Goal: Information Seeking & Learning: Learn about a topic

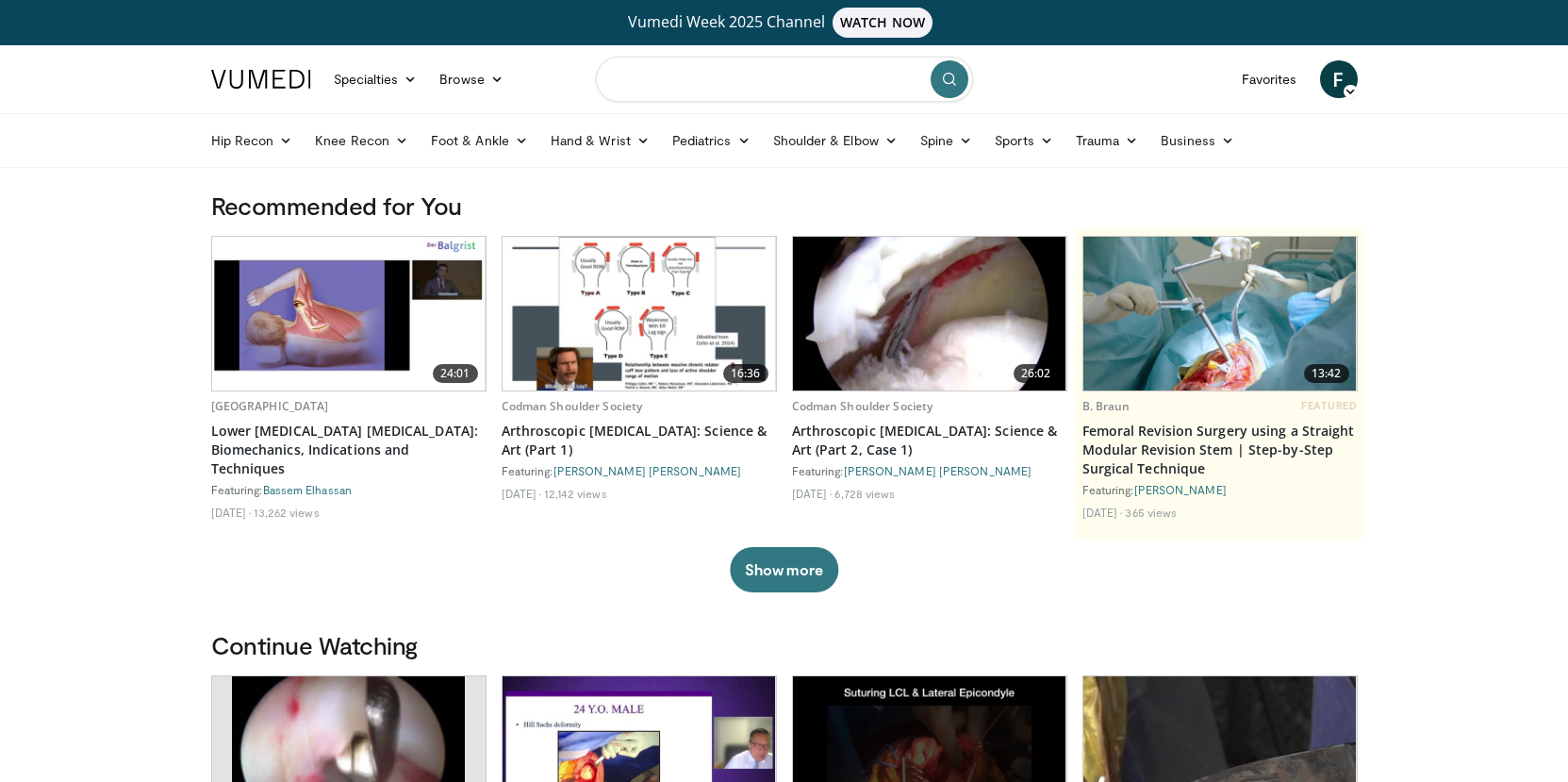
click at [705, 84] on input "Search topics, interventions" at bounding box center [784, 79] width 377 height 45
type input "**********"
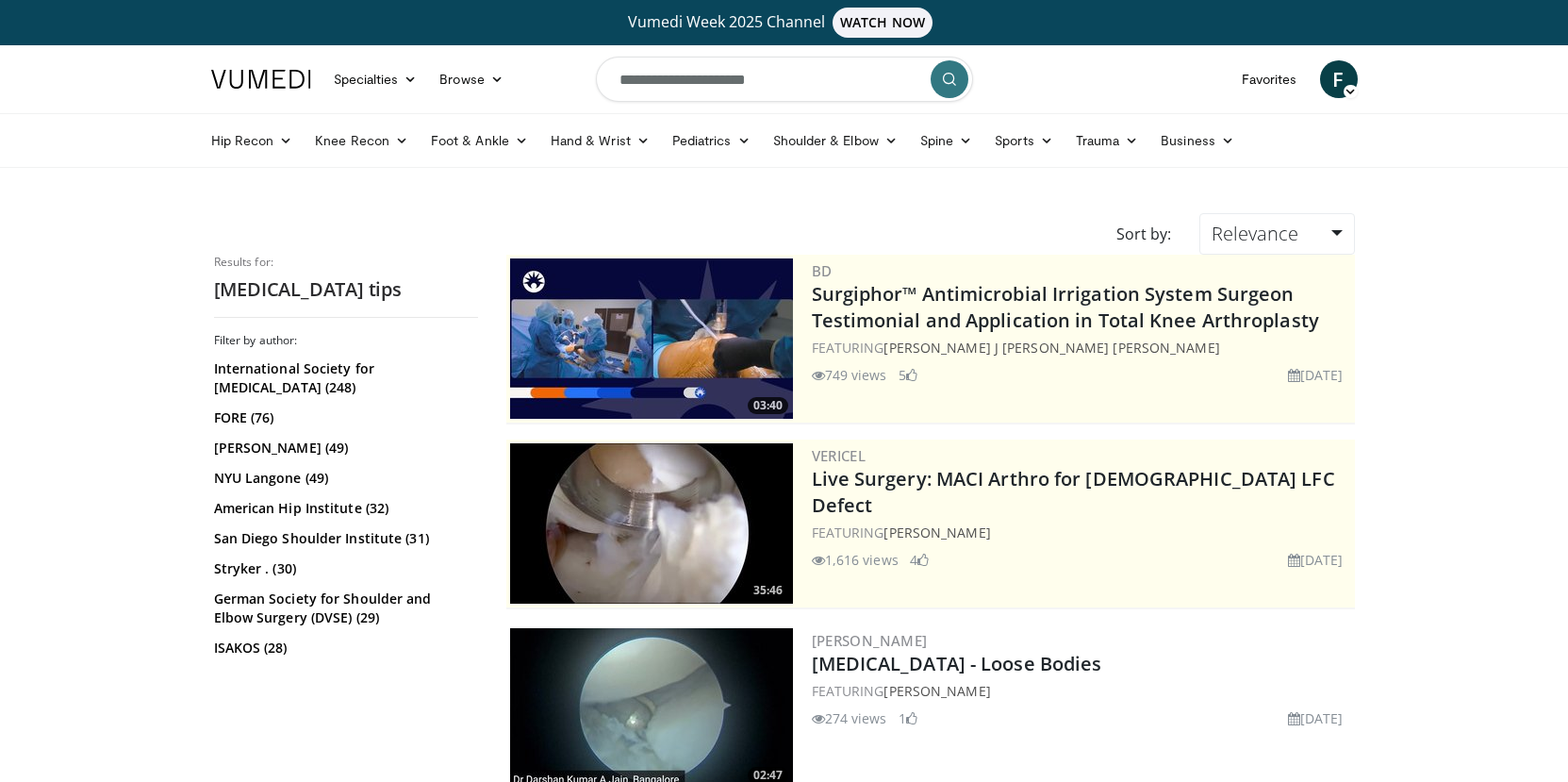
click at [829, 85] on input "**********" at bounding box center [784, 79] width 377 height 45
type input "**********"
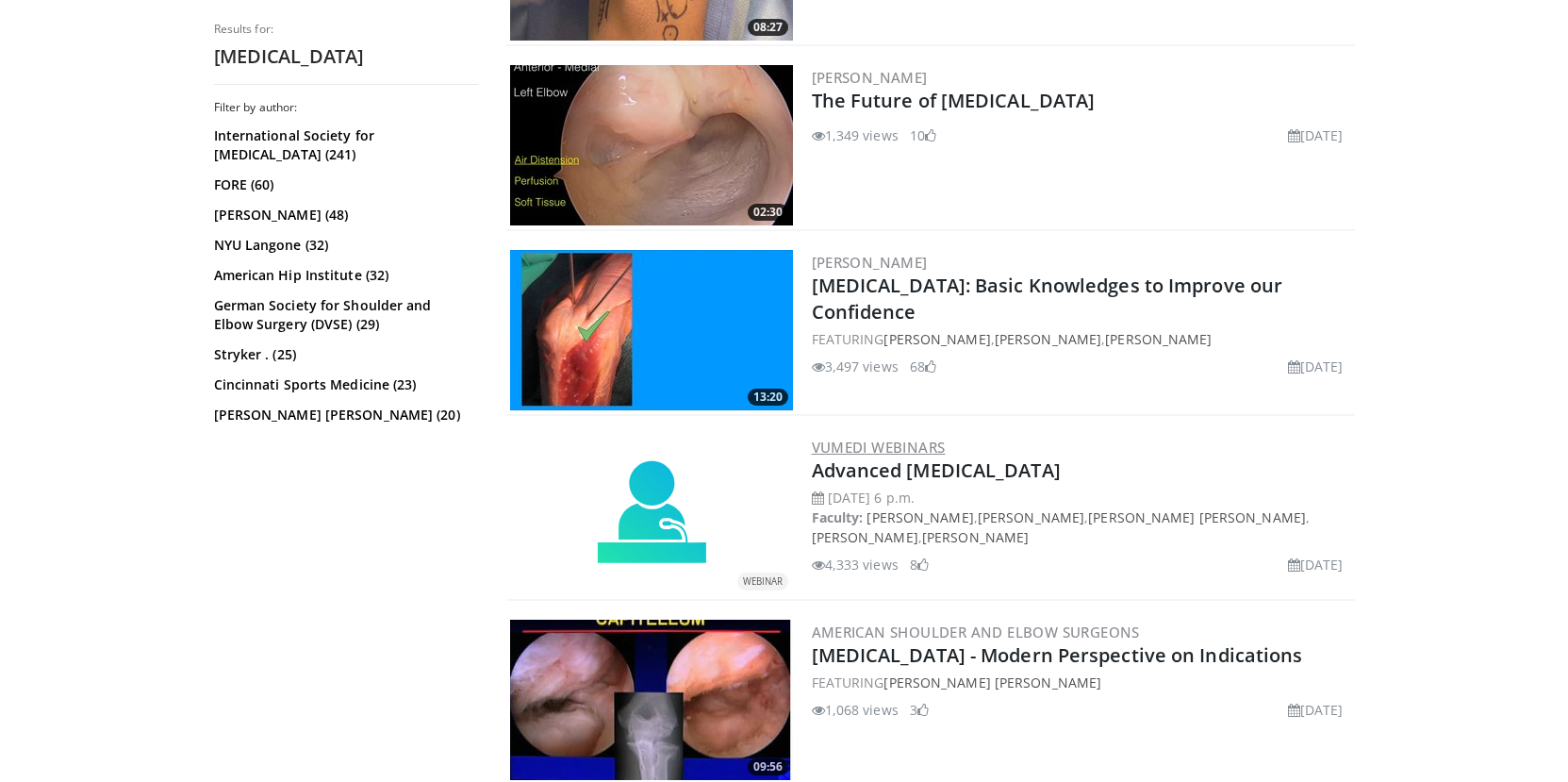
scroll to position [3154, 0]
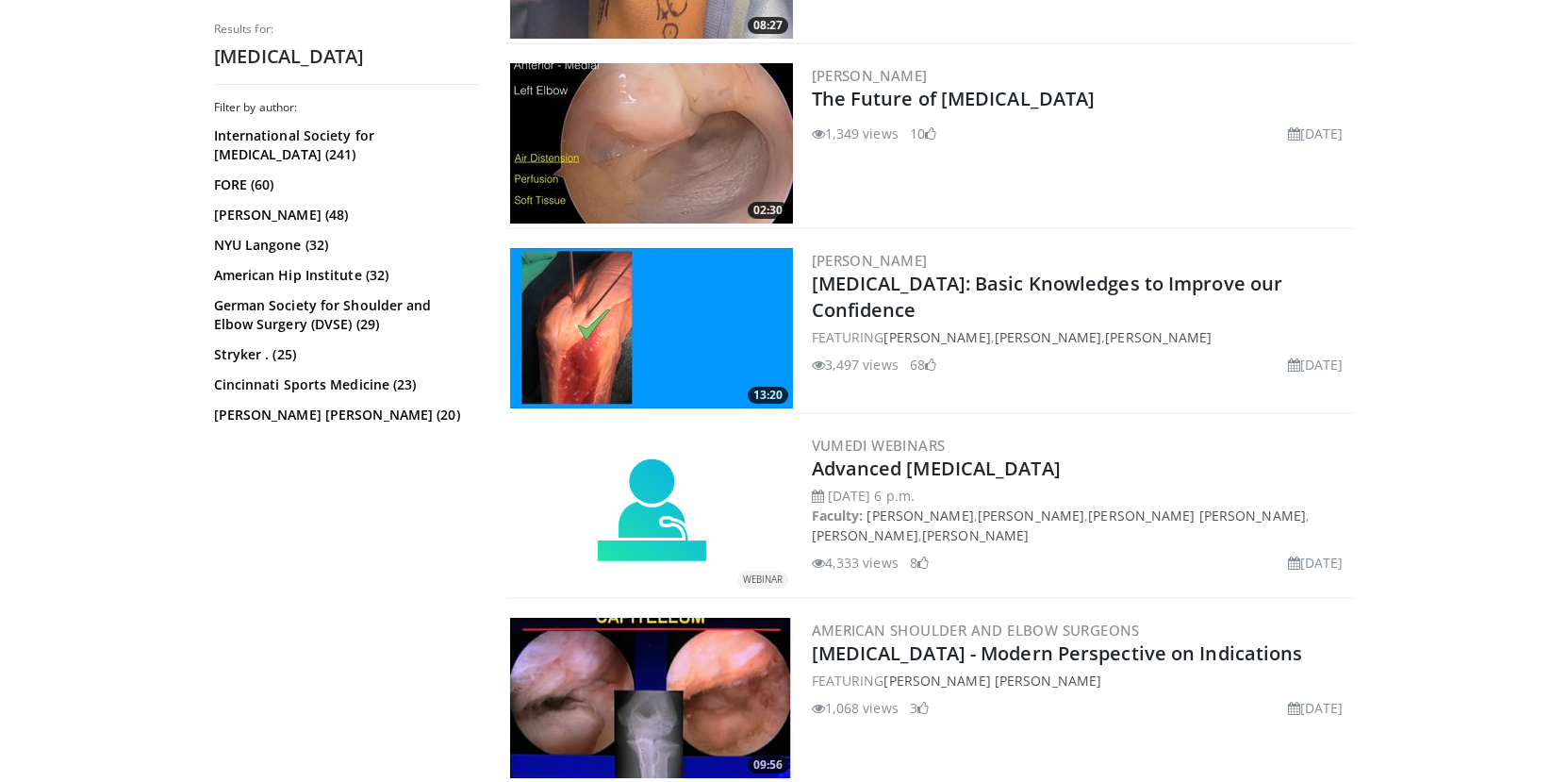
click at [672, 324] on img at bounding box center [651, 328] width 283 height 160
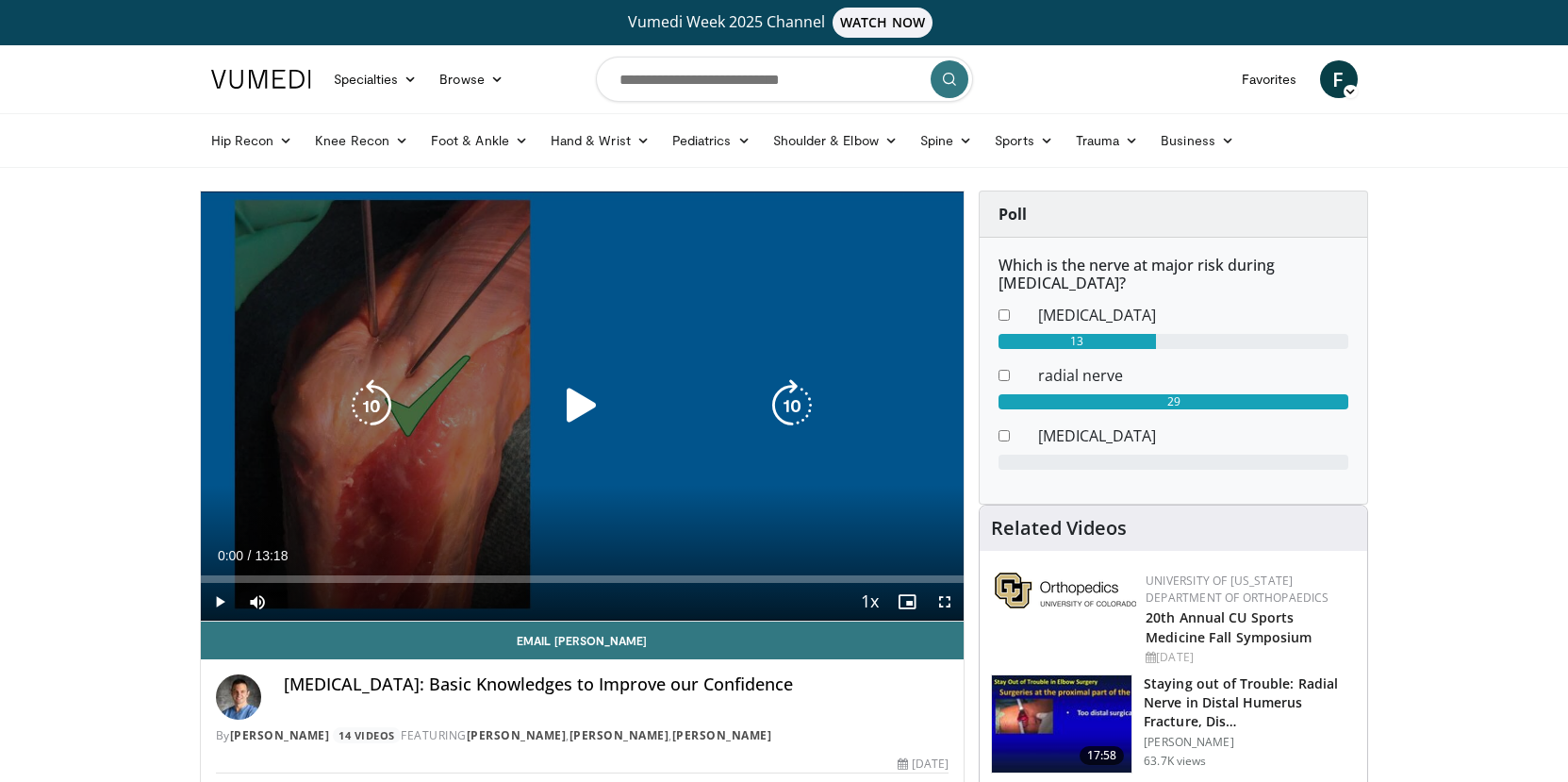
scroll to position [203, 0]
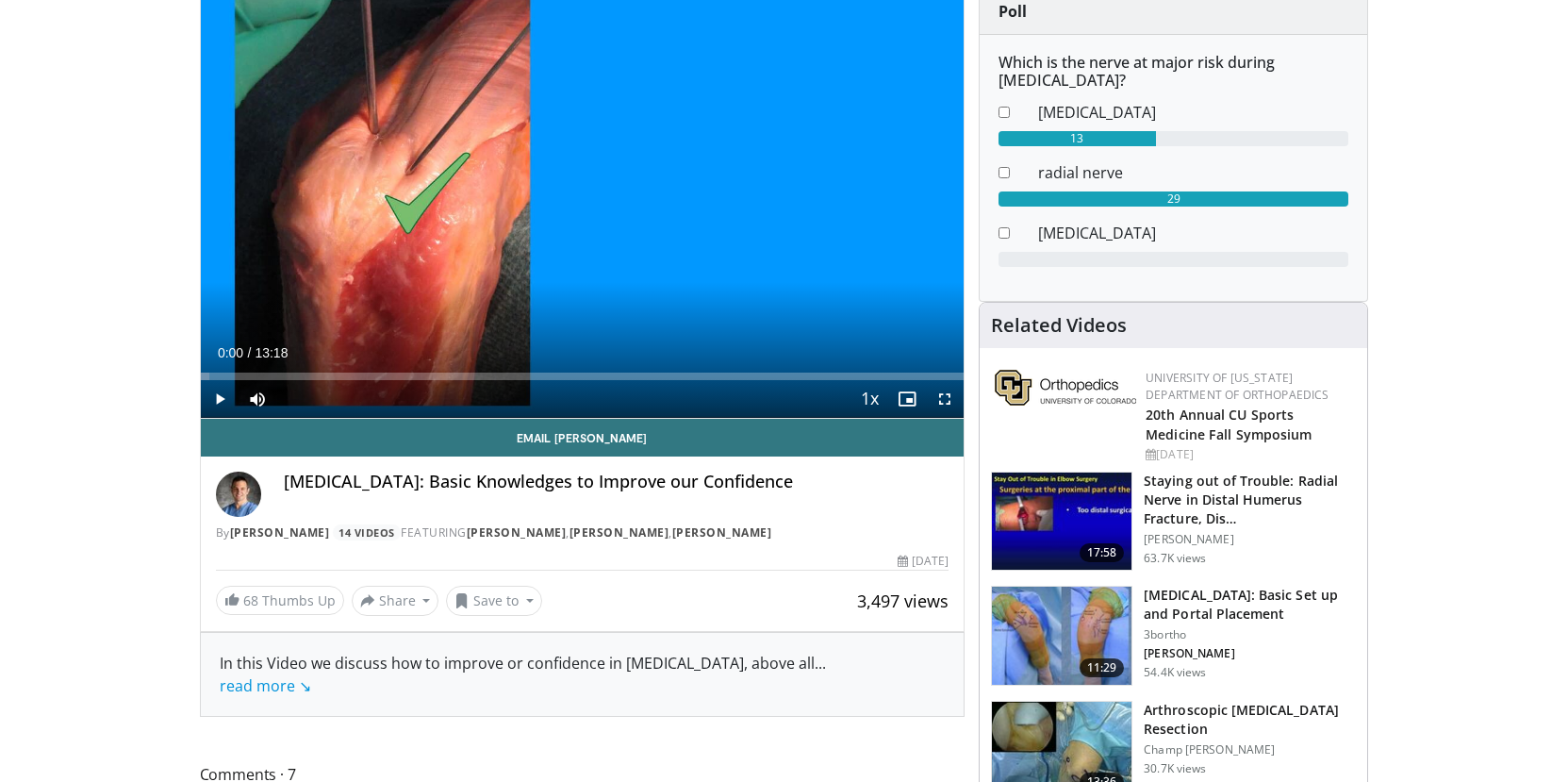
click at [218, 400] on span "Video Player" at bounding box center [220, 399] width 38 height 38
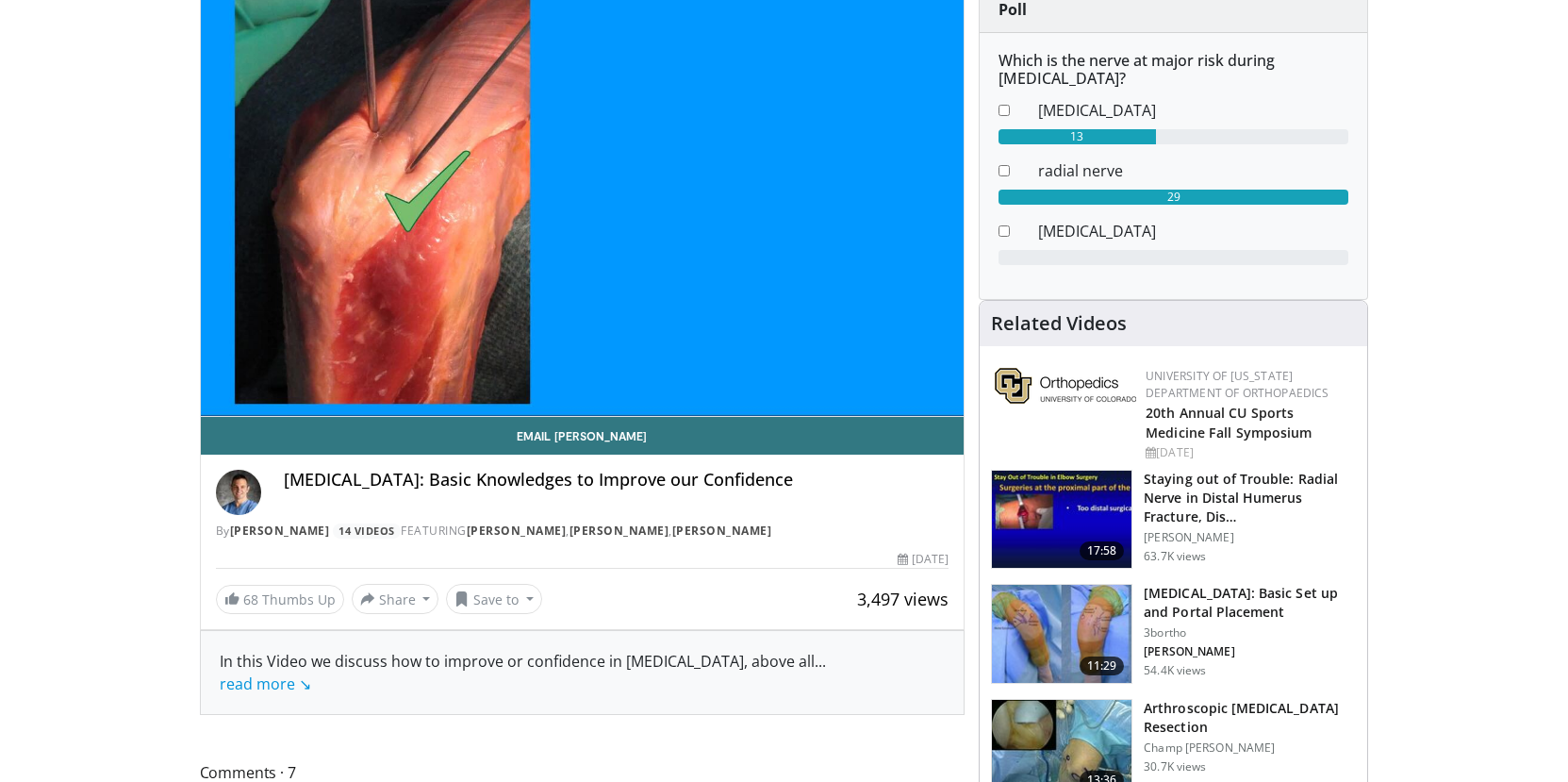
scroll to position [102, 0]
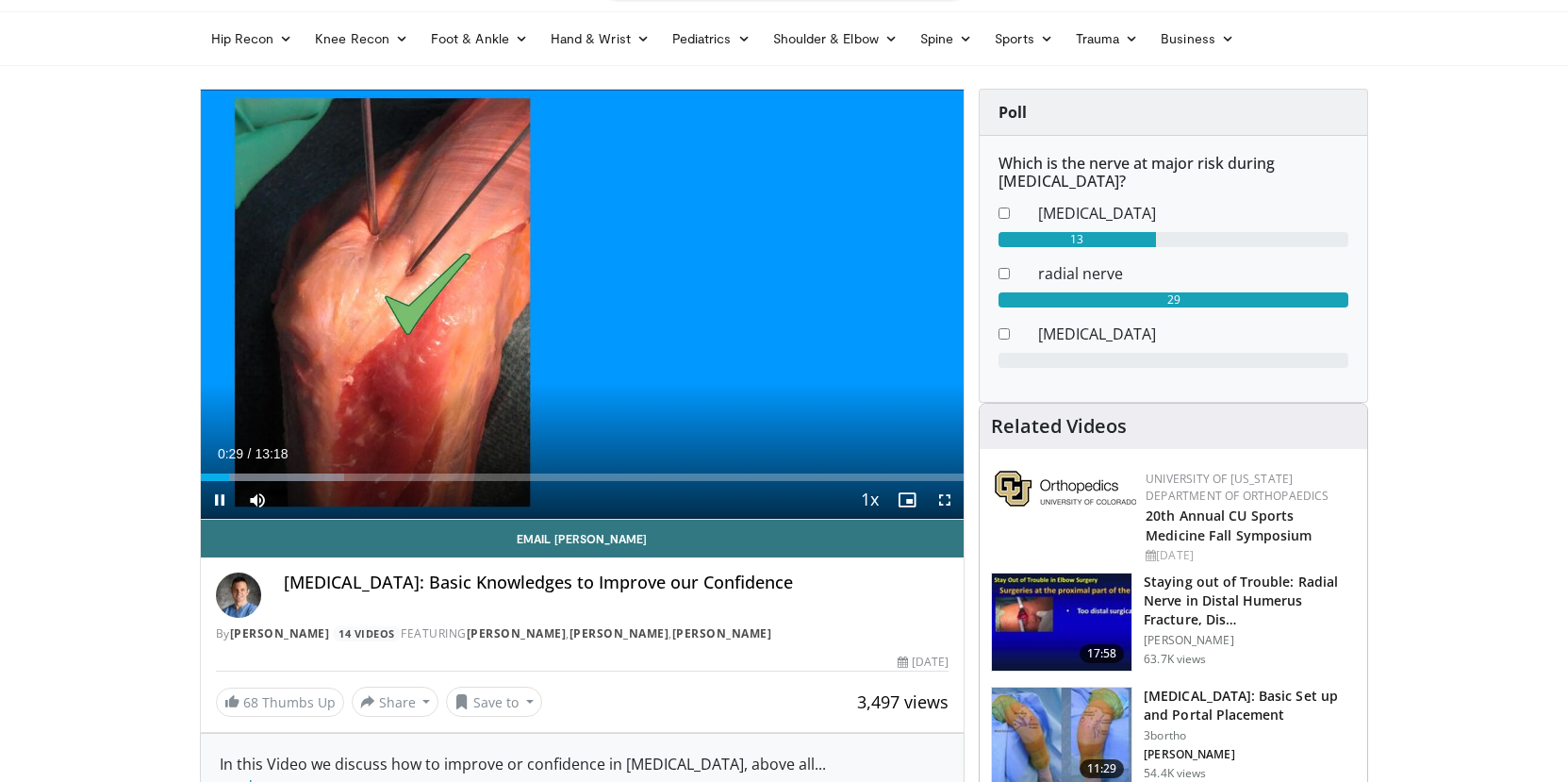
click at [944, 494] on span "Video Player" at bounding box center [945, 500] width 38 height 38
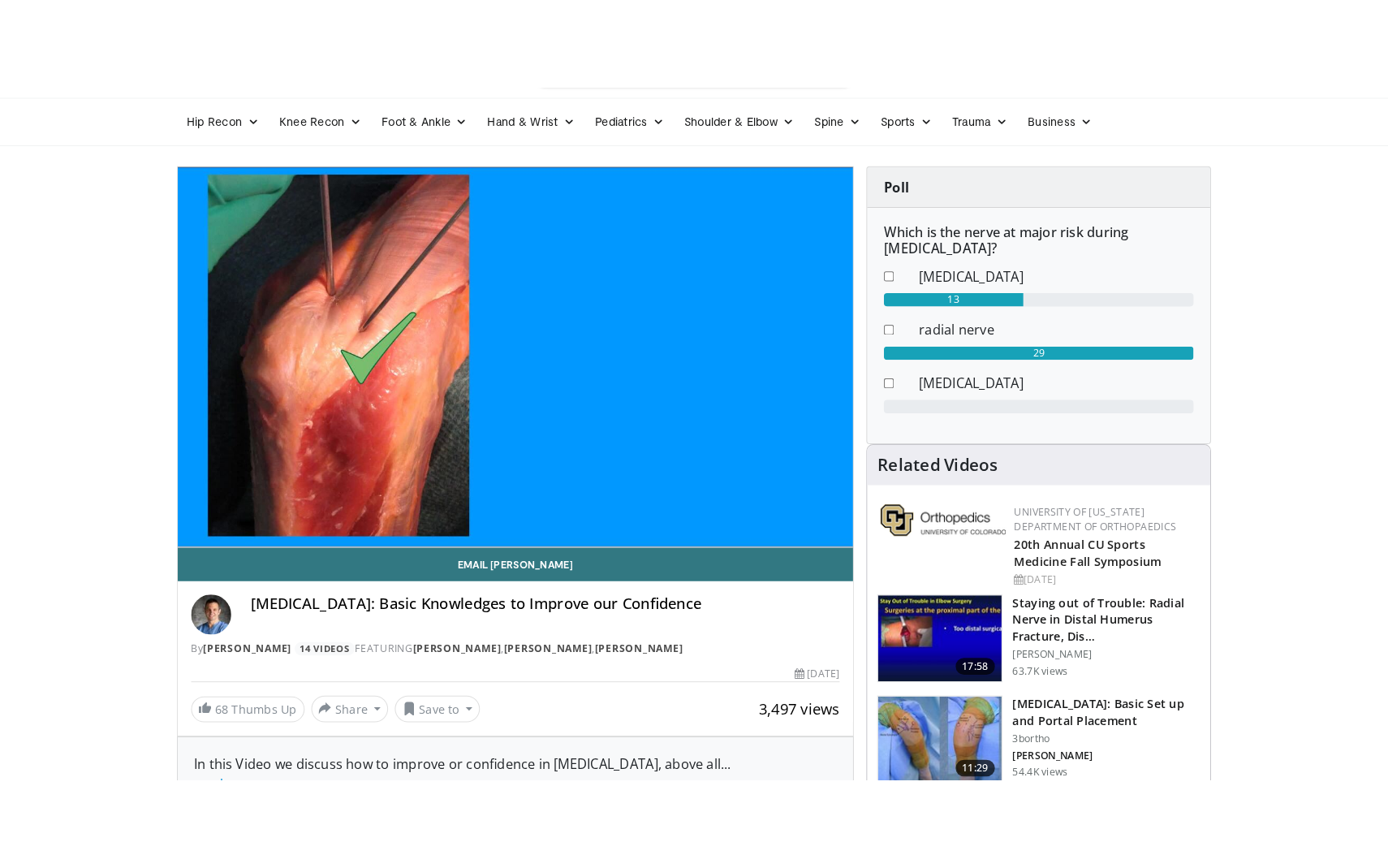
scroll to position [0, 0]
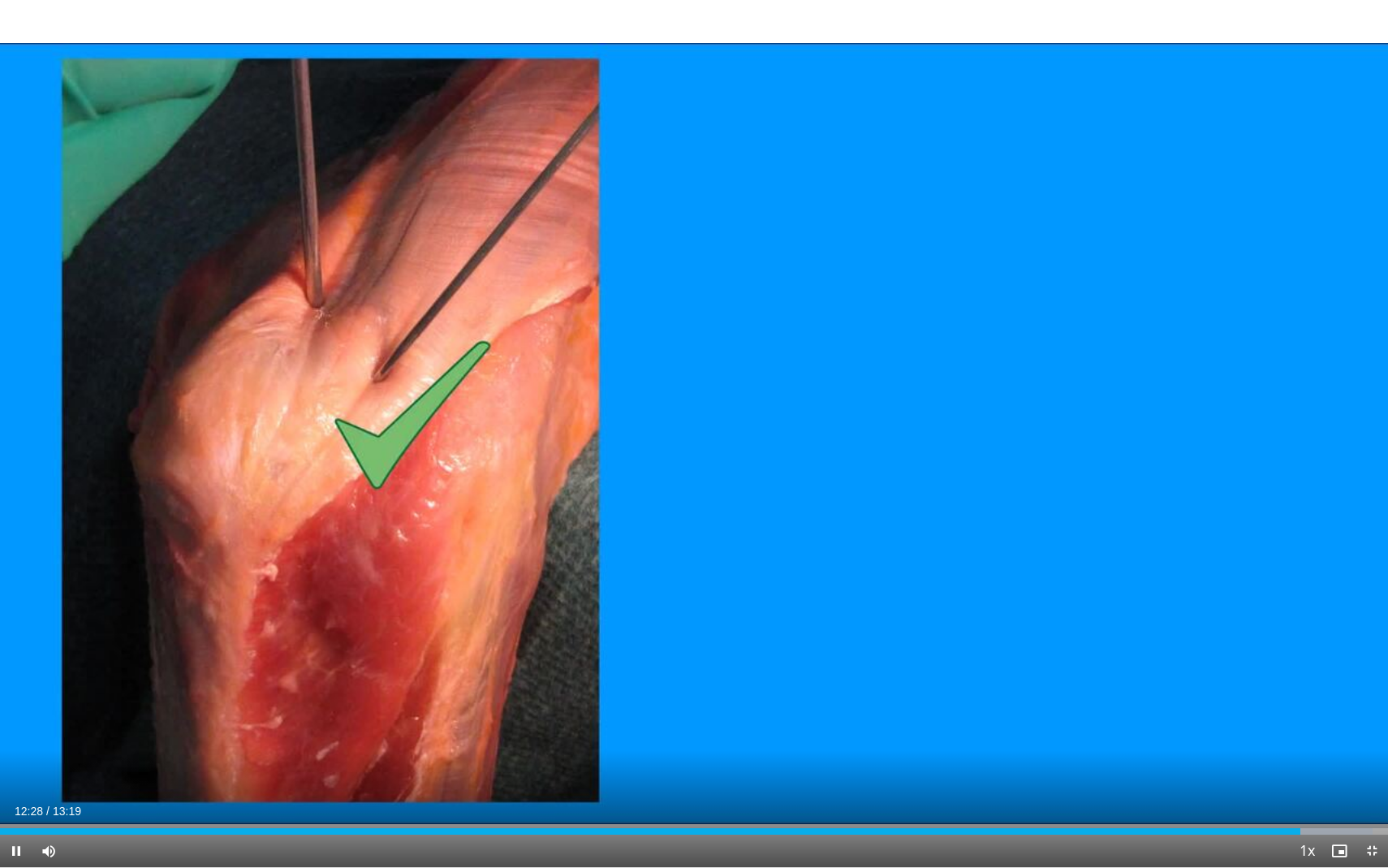
click at [1349, 672] on span "Video Player" at bounding box center [1372, 851] width 33 height 33
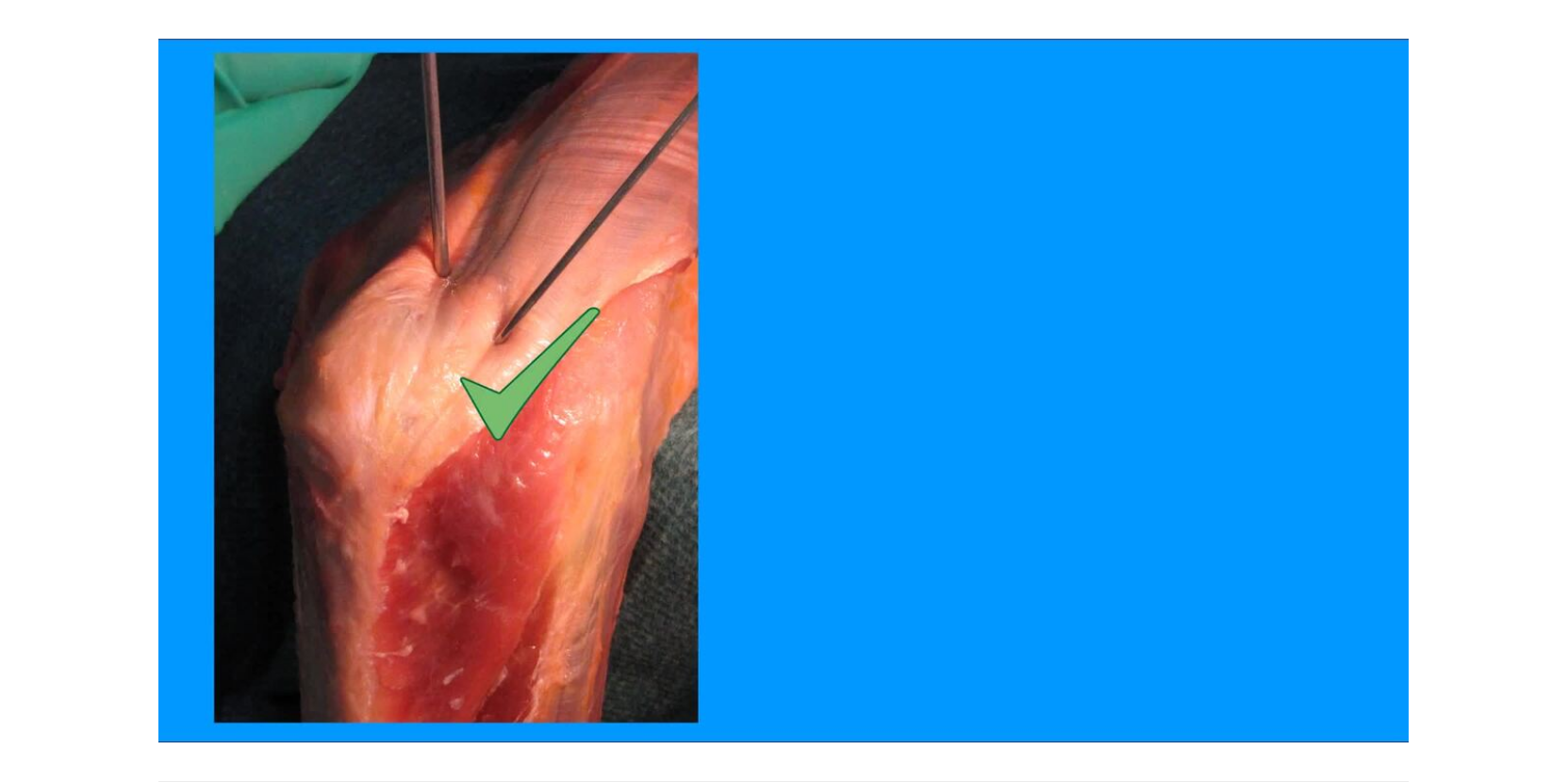
scroll to position [102, 0]
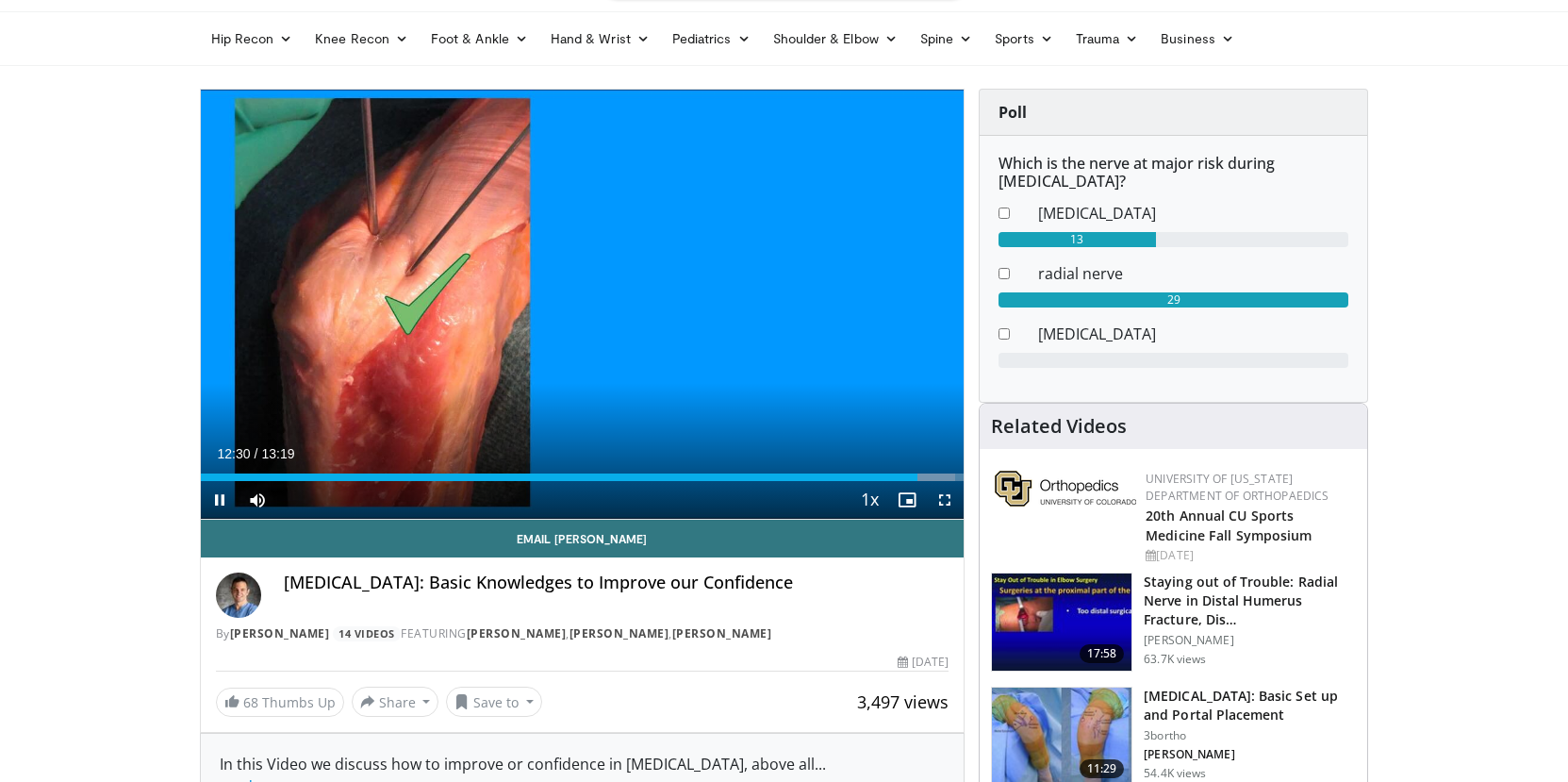
click at [220, 505] on span "Video Player" at bounding box center [220, 500] width 38 height 38
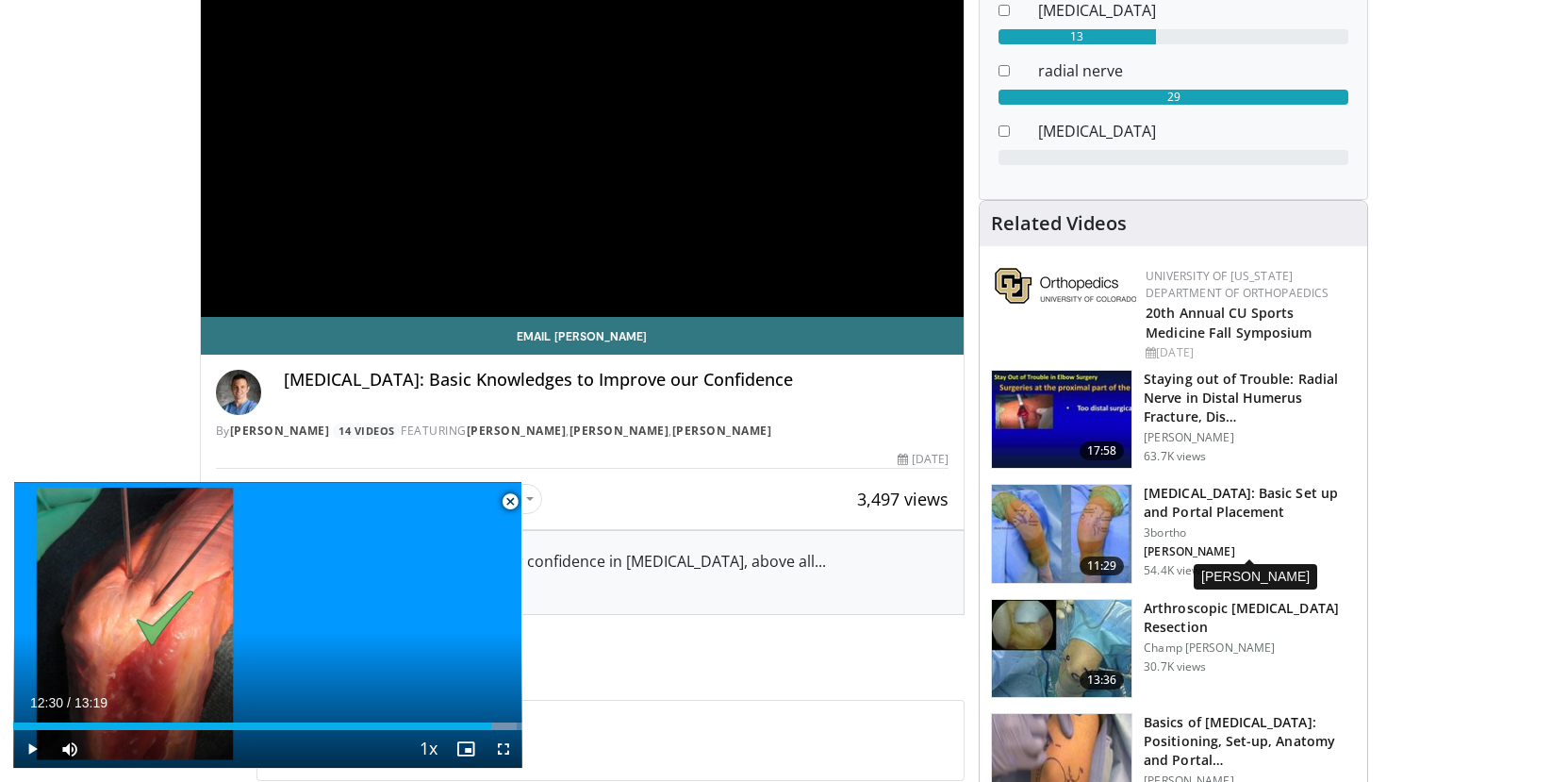
scroll to position [305, 0]
click at [1240, 506] on h3 "[MEDICAL_DATA]: Basic Set up and Portal Placement" at bounding box center [1249, 503] width 212 height 38
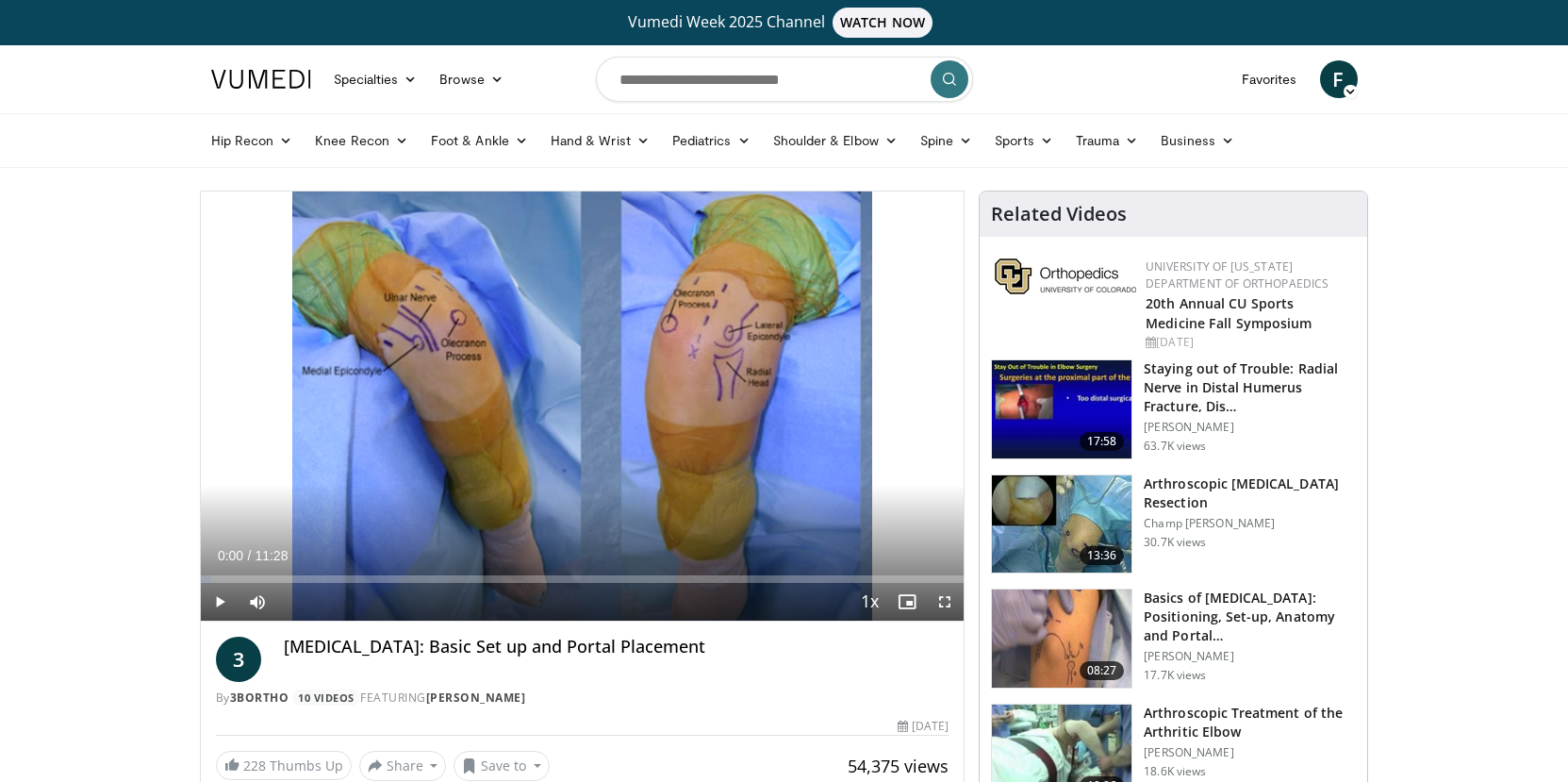
click at [945, 608] on span "Video Player" at bounding box center [945, 602] width 38 height 38
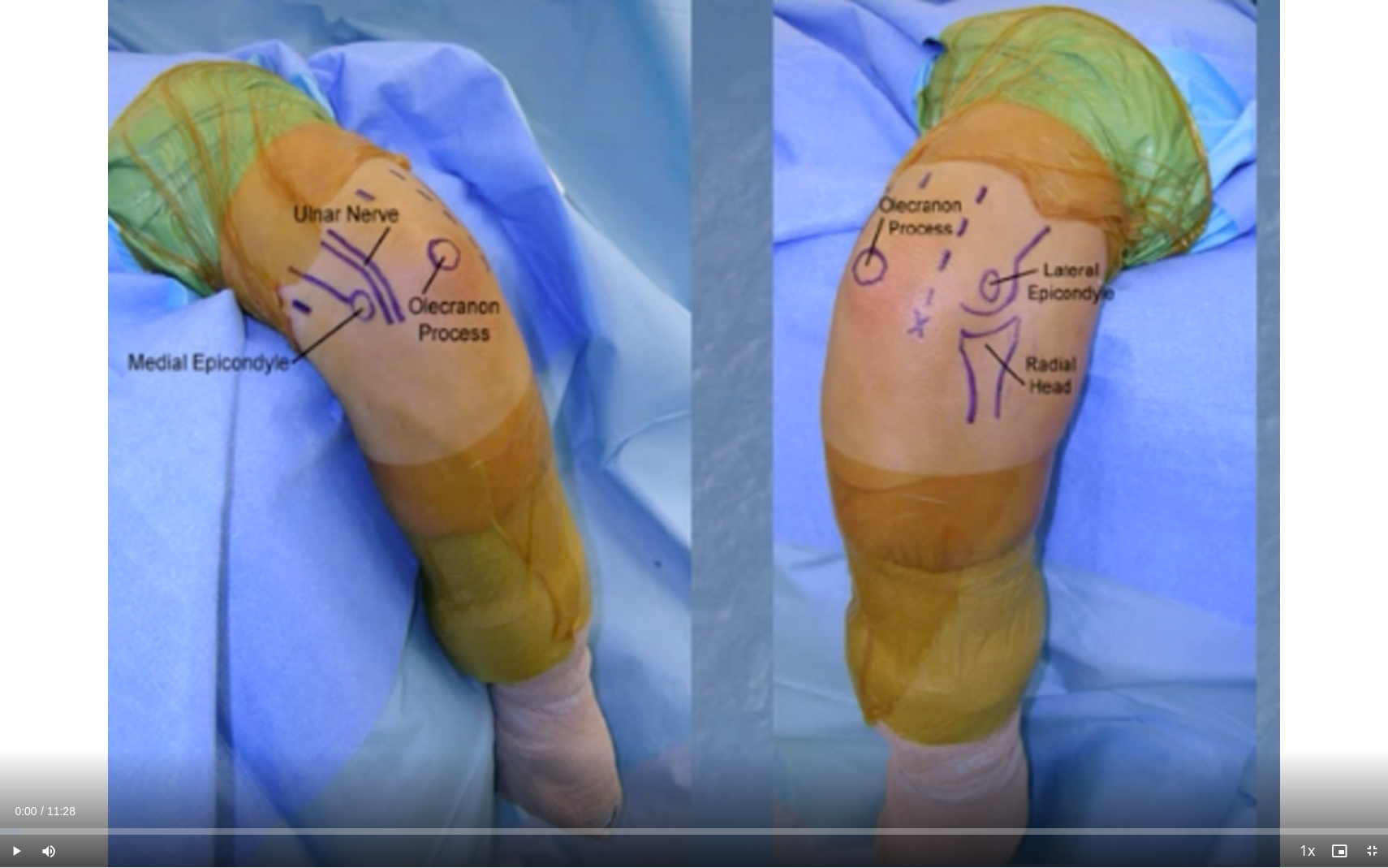
click at [22, 672] on span "Video Player" at bounding box center [16, 851] width 33 height 33
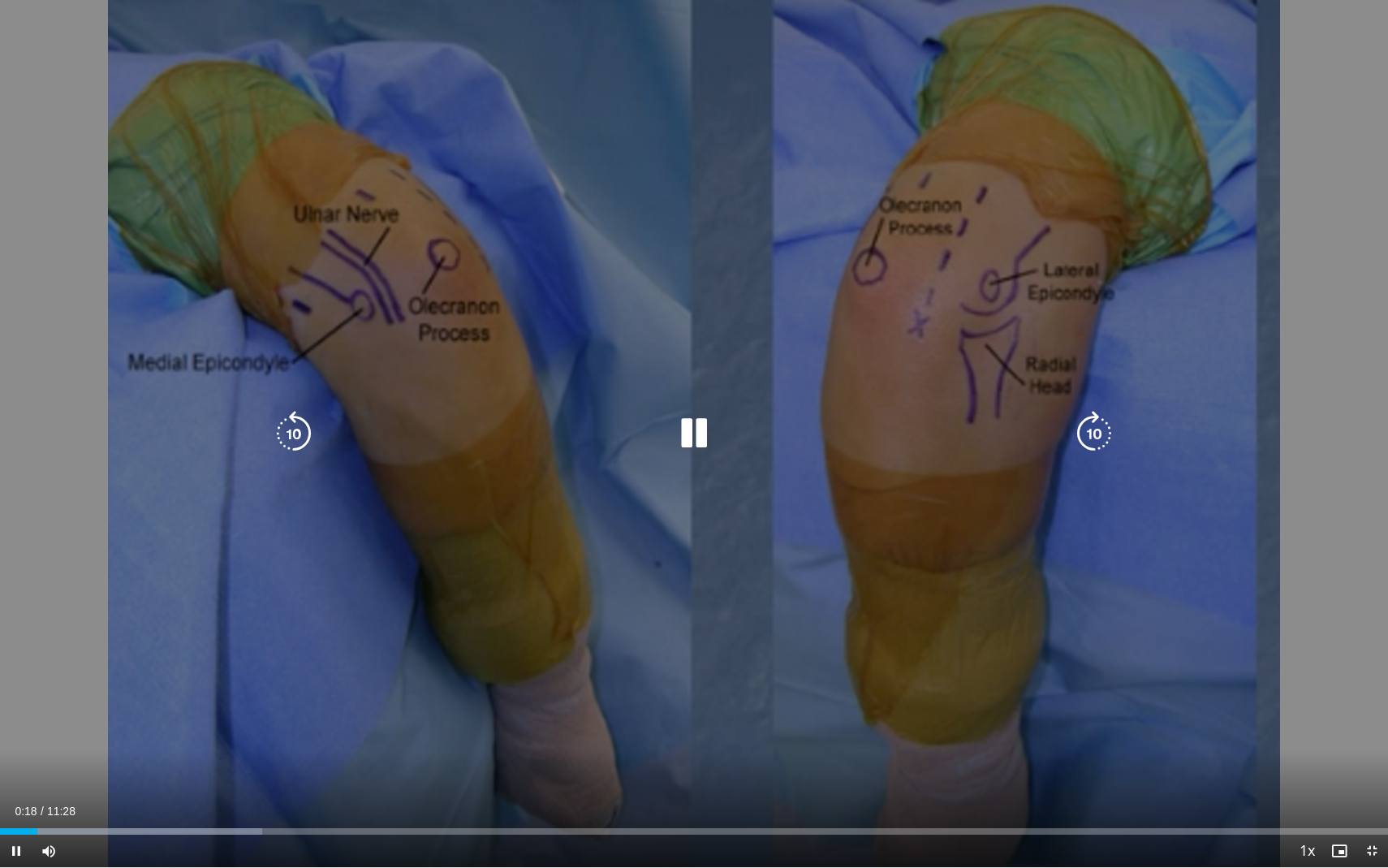
click at [827, 473] on div "10 seconds Tap to unmute" at bounding box center [694, 434] width 1388 height 867
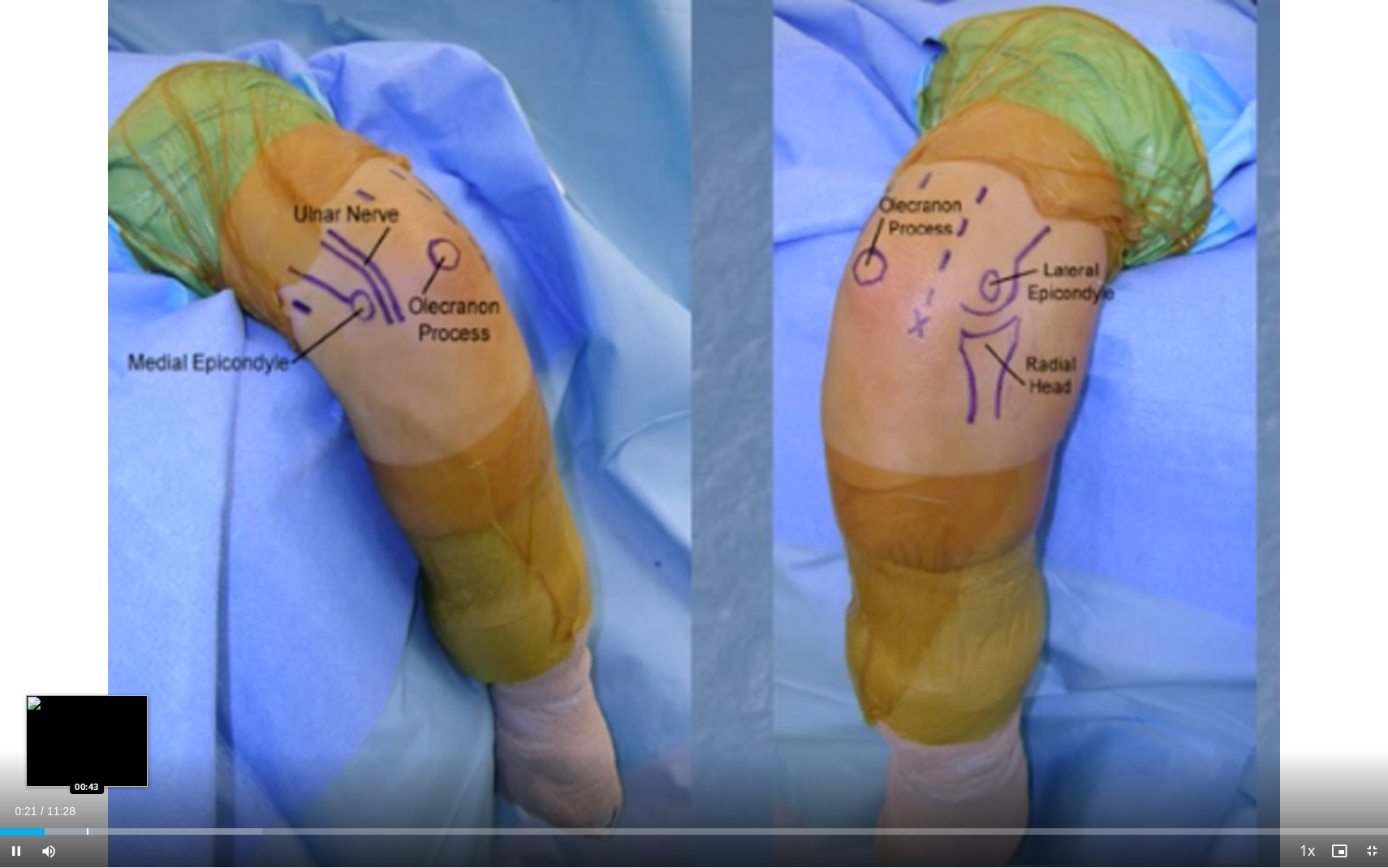
click at [87, 672] on div "Progress Bar" at bounding box center [87, 831] width 2 height 7
click at [119, 672] on div "Progress Bar" at bounding box center [120, 831] width 2 height 7
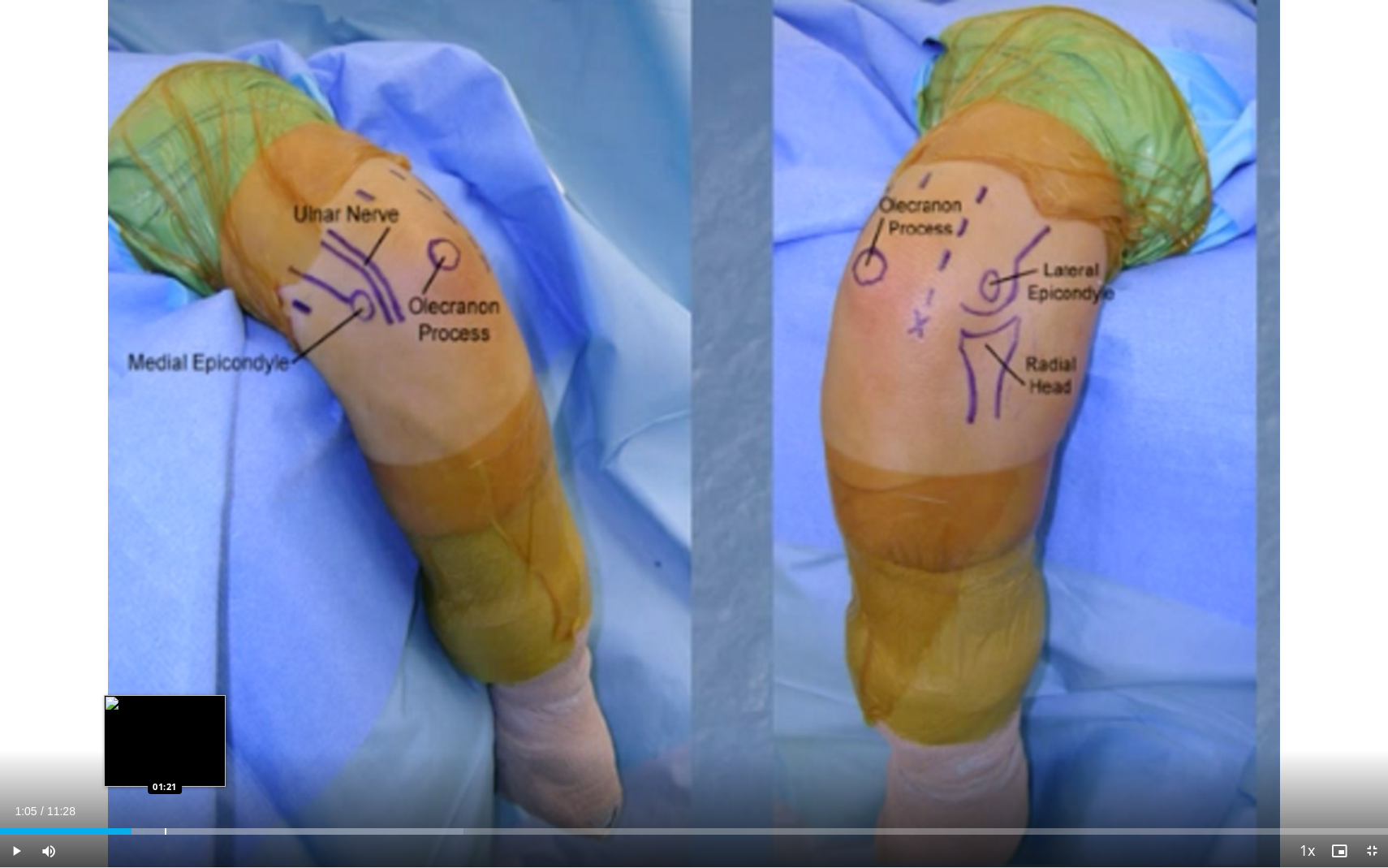
click at [165, 672] on div "Loaded : 33.41% 01:05 01:21" at bounding box center [694, 827] width 1388 height 15
click at [192, 672] on div "Progress Bar" at bounding box center [193, 831] width 2 height 7
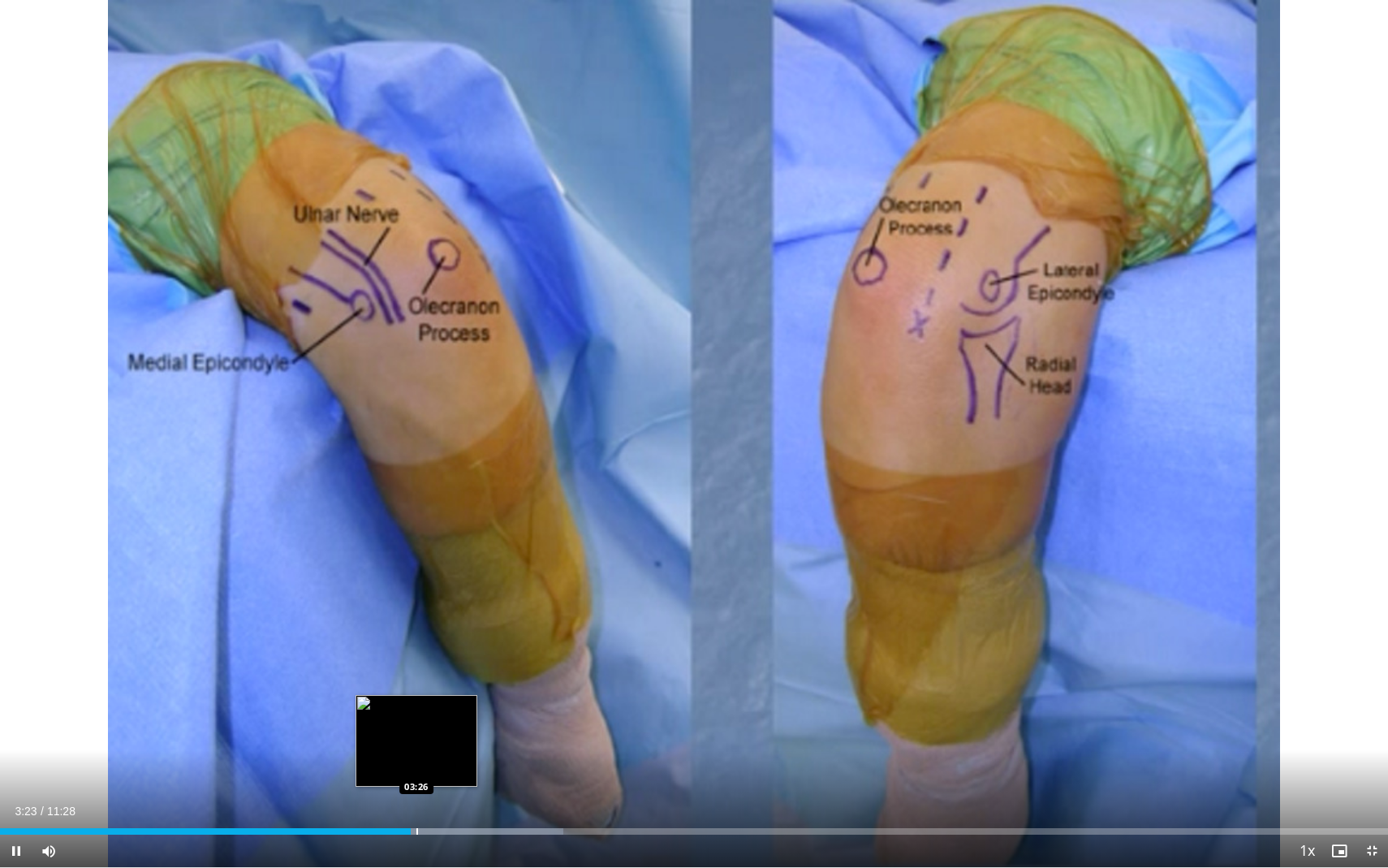
click at [416, 672] on div "Progress Bar" at bounding box center [417, 831] width 2 height 7
click at [423, 672] on div "Progress Bar" at bounding box center [423, 831] width 2 height 7
click at [442, 672] on div "Loaded : 50.84% 03:39 03:39" at bounding box center [694, 827] width 1388 height 15
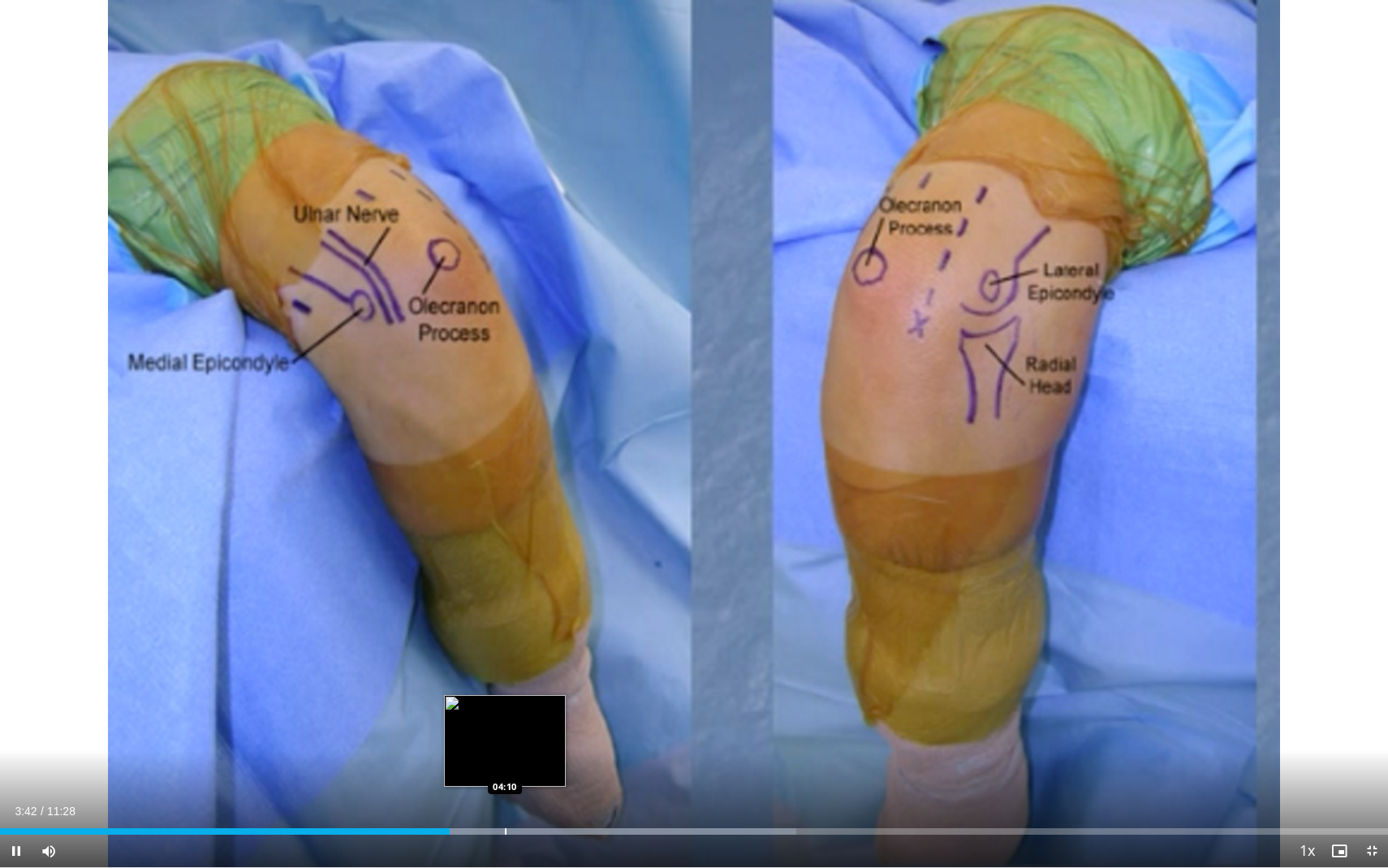
click at [504, 672] on div "Loaded : 57.38% 03:43 04:10" at bounding box center [694, 827] width 1388 height 15
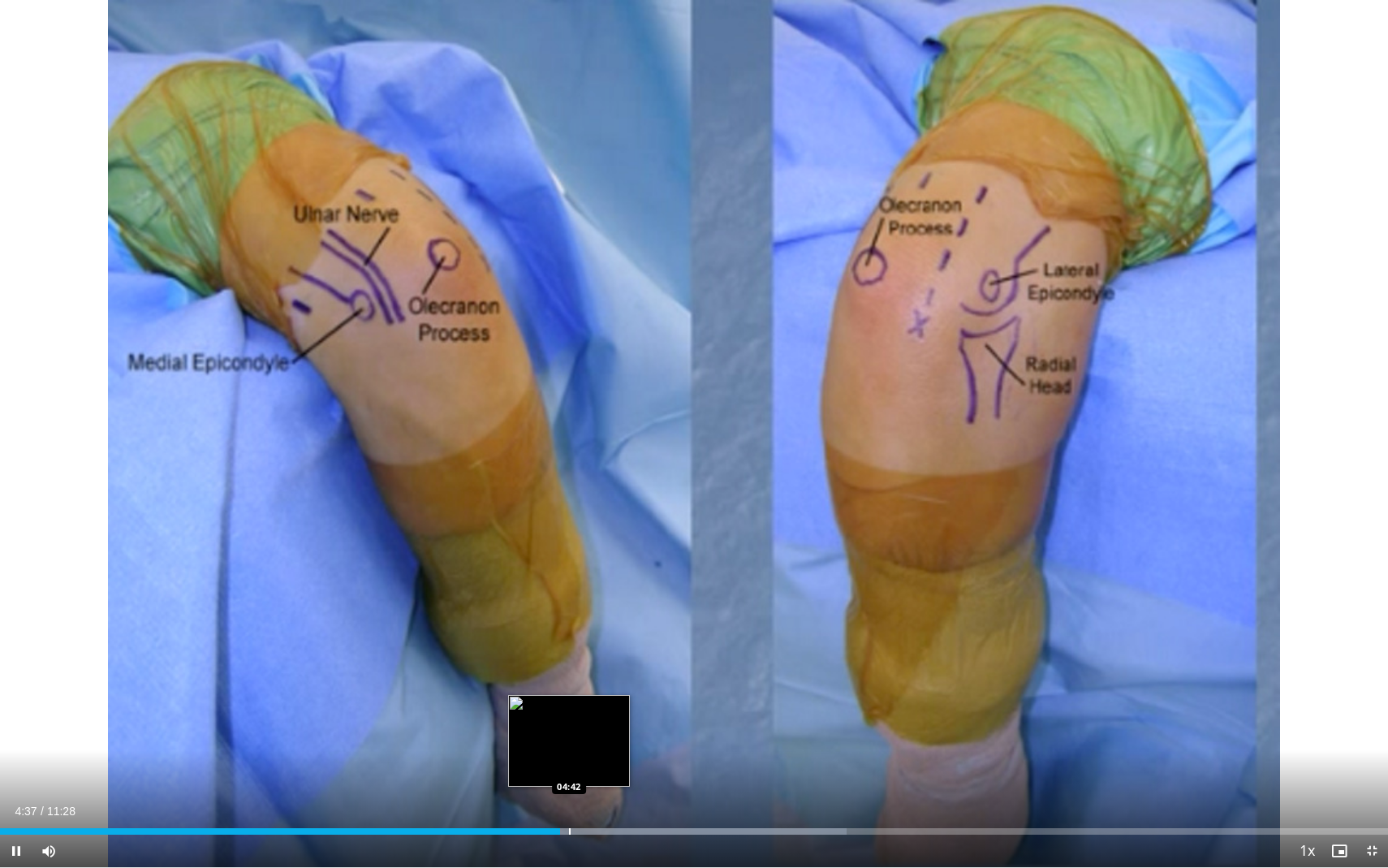
click at [569, 672] on div "Progress Bar" at bounding box center [570, 831] width 2 height 7
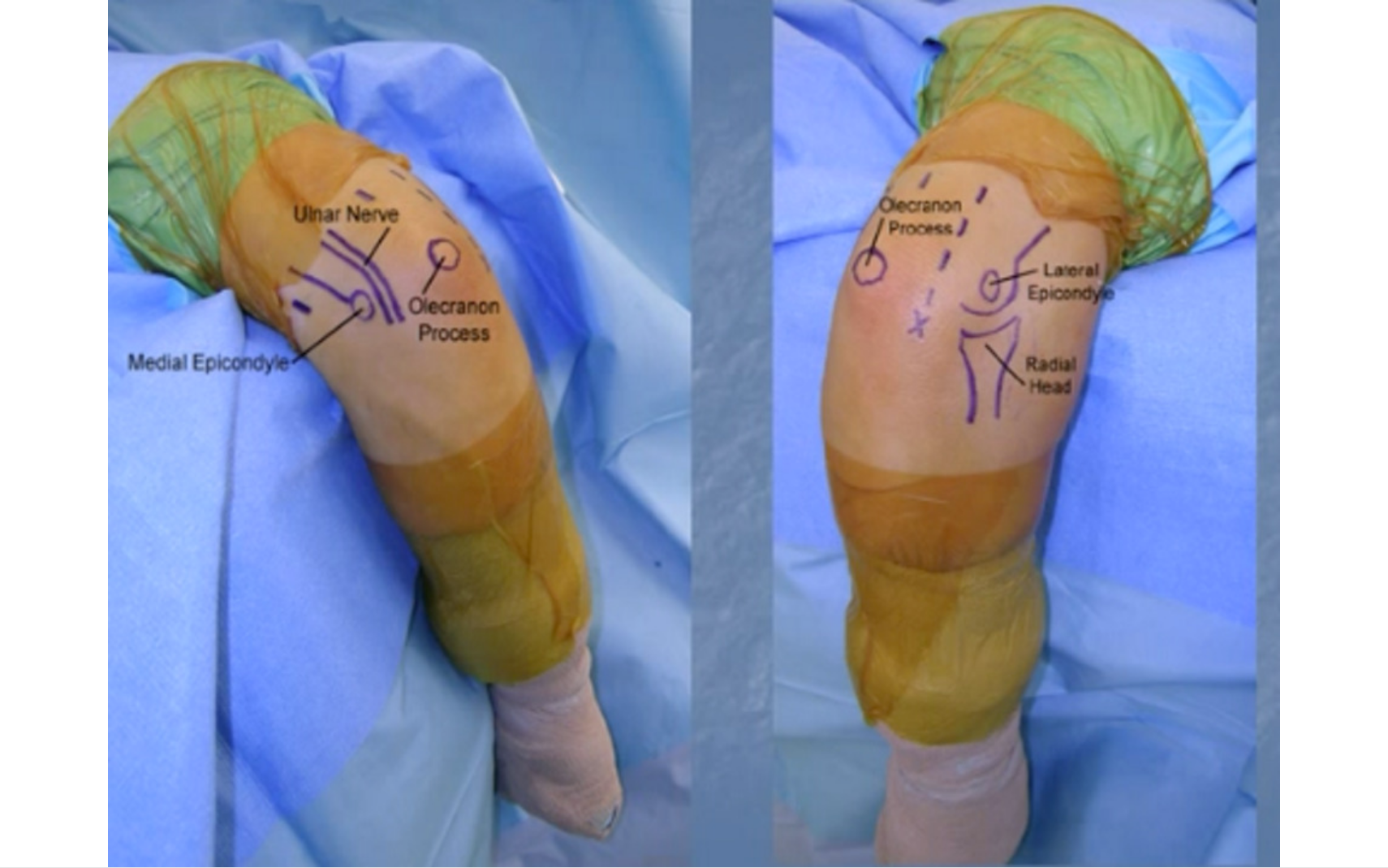
click at [582, 672] on div "10 seconds Tap to unmute" at bounding box center [694, 434] width 1388 height 867
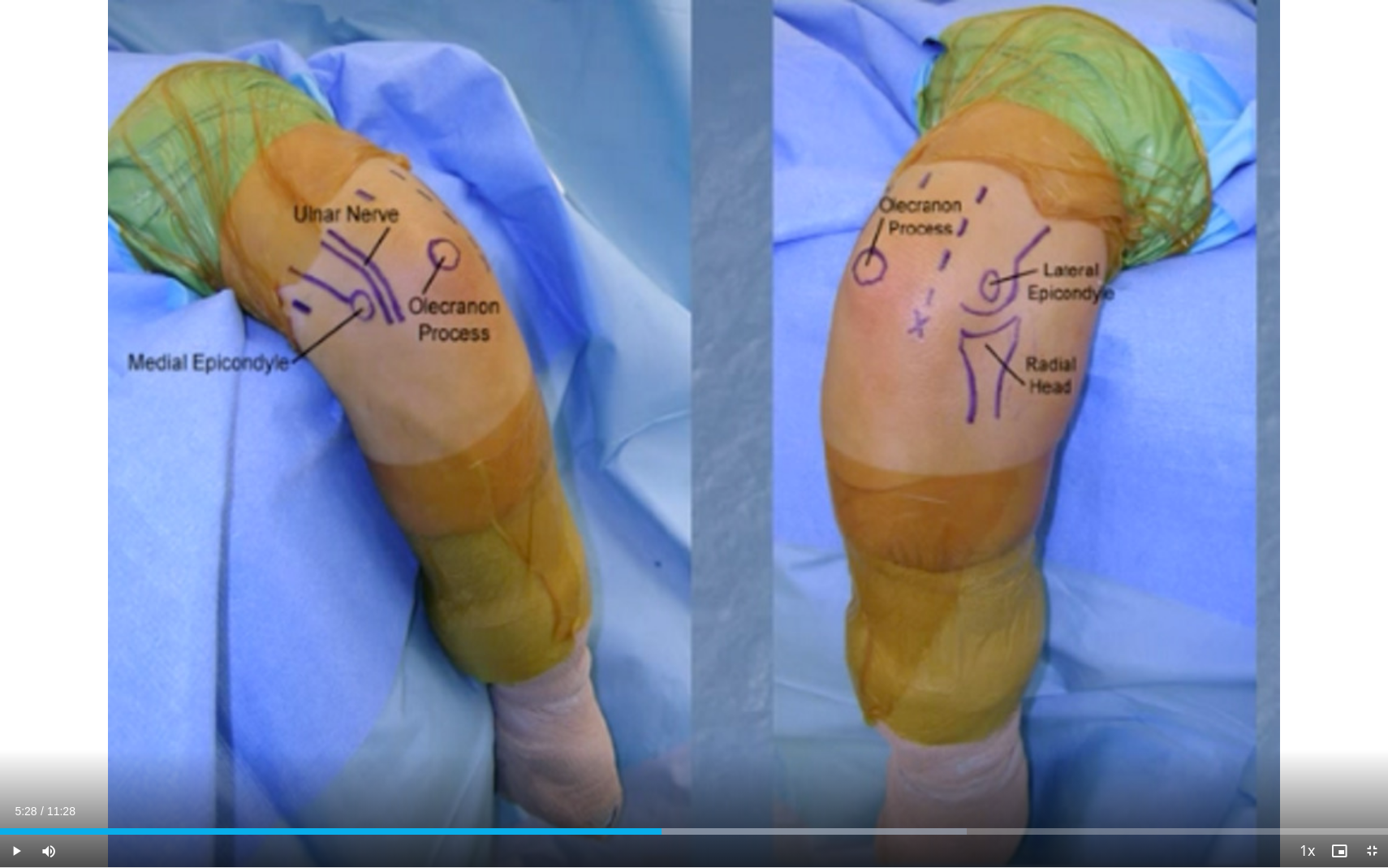
click at [12, 672] on span "Video Player" at bounding box center [16, 851] width 33 height 33
click at [1349, 672] on span "Video Player" at bounding box center [1372, 851] width 33 height 33
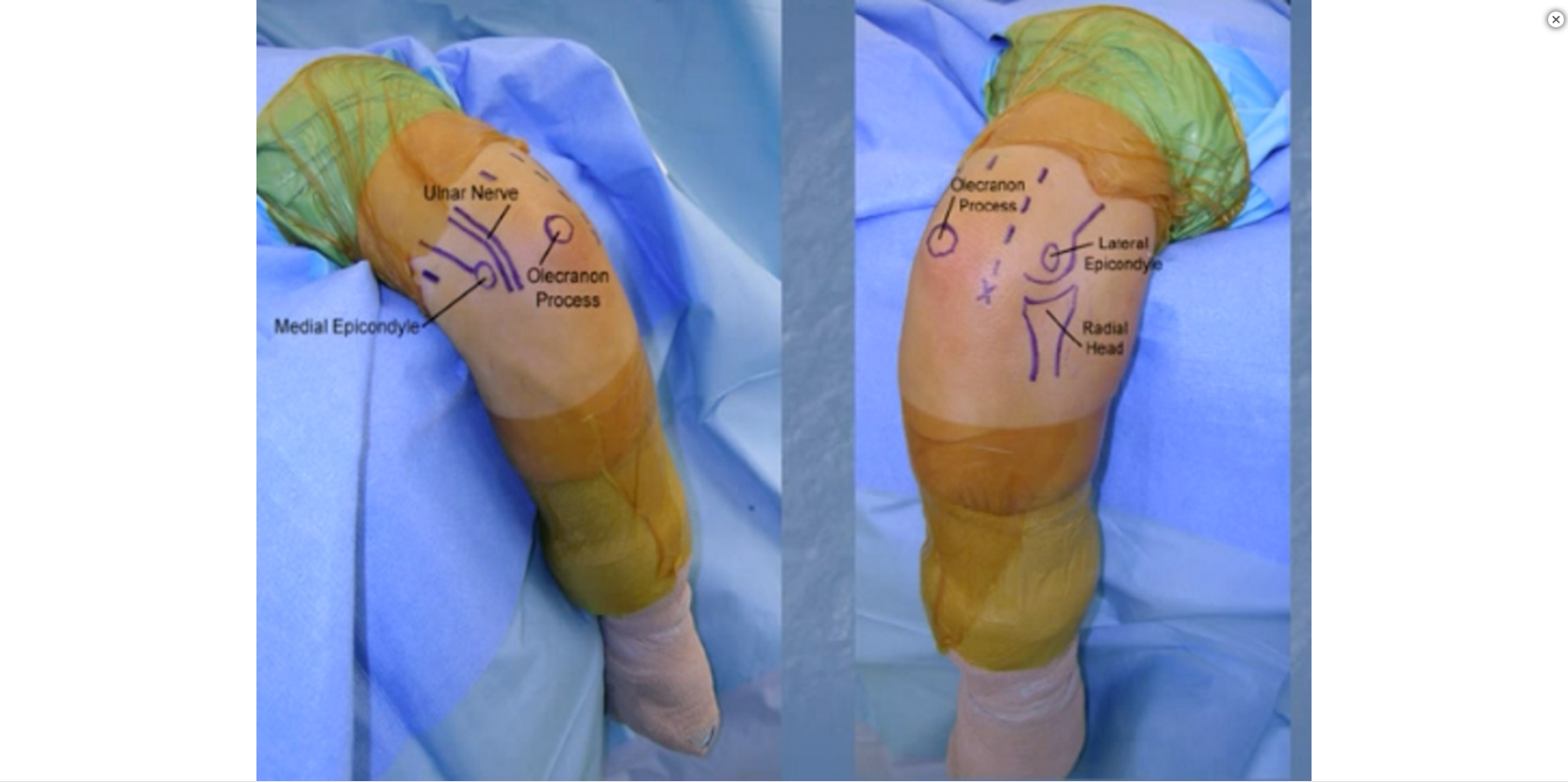
scroll to position [313, 0]
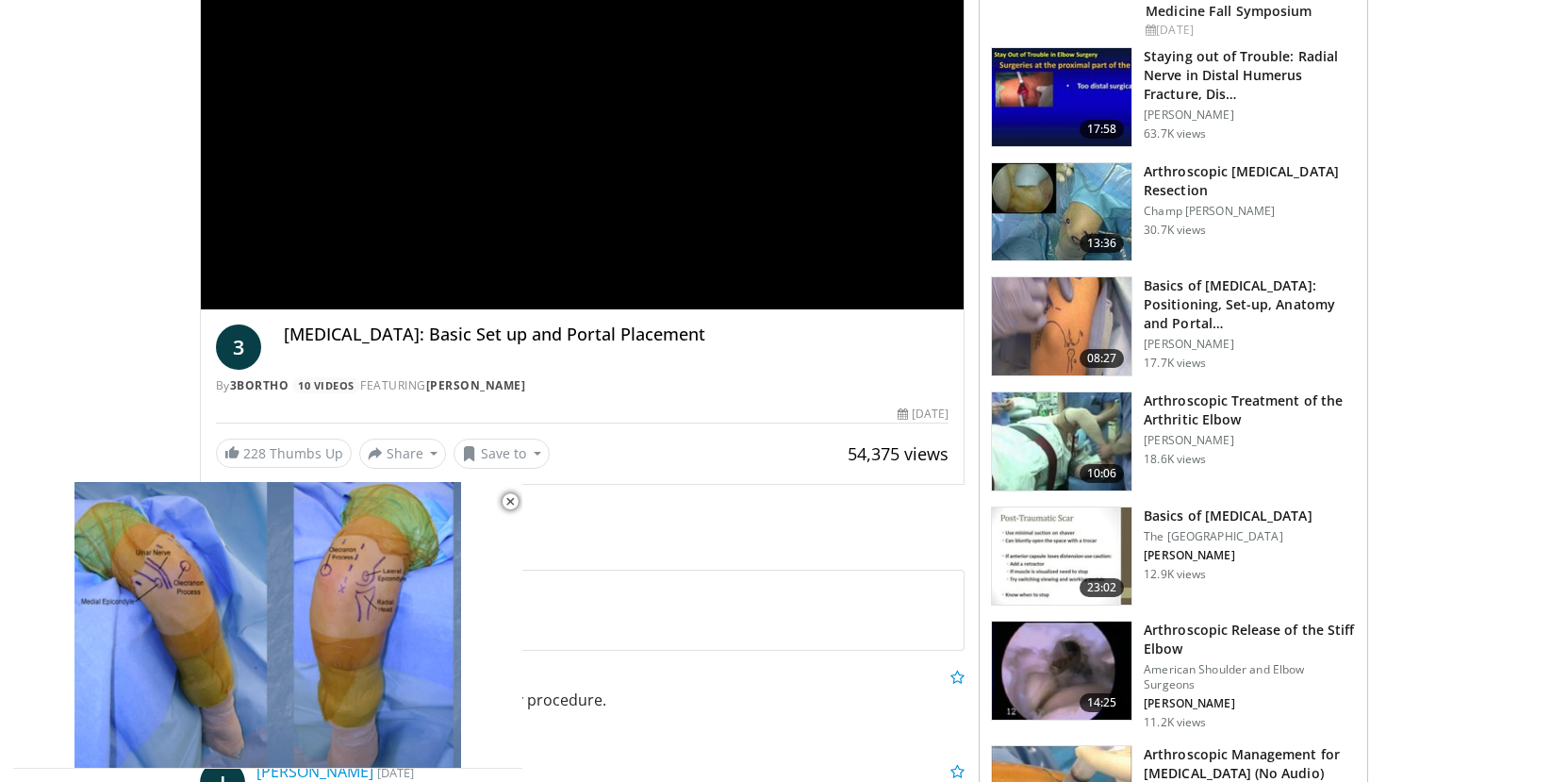
click at [1291, 399] on h3 "Arthroscopic Treatment of the Arthritic Elbow" at bounding box center [1249, 410] width 212 height 38
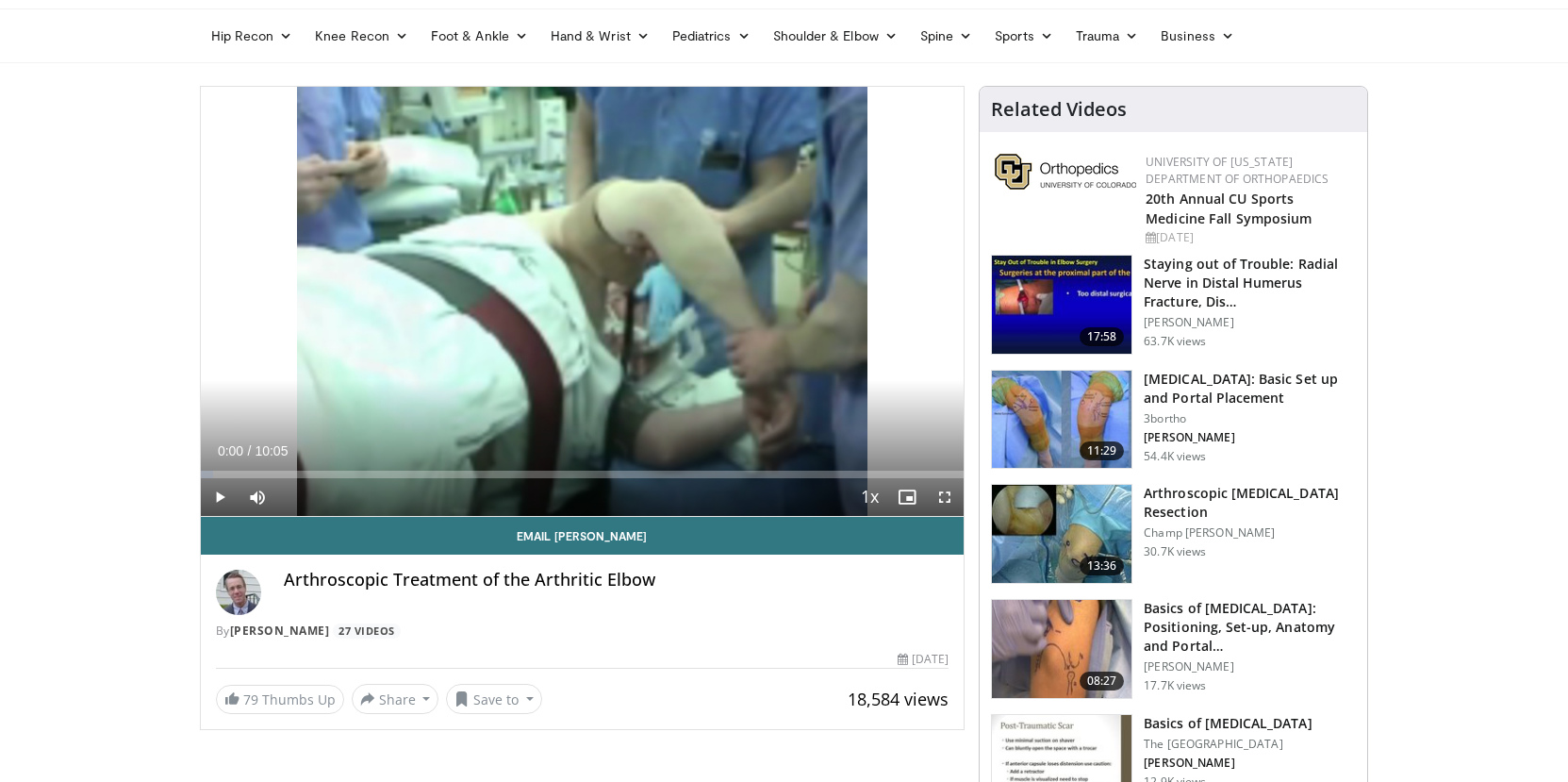
scroll to position [103, 0]
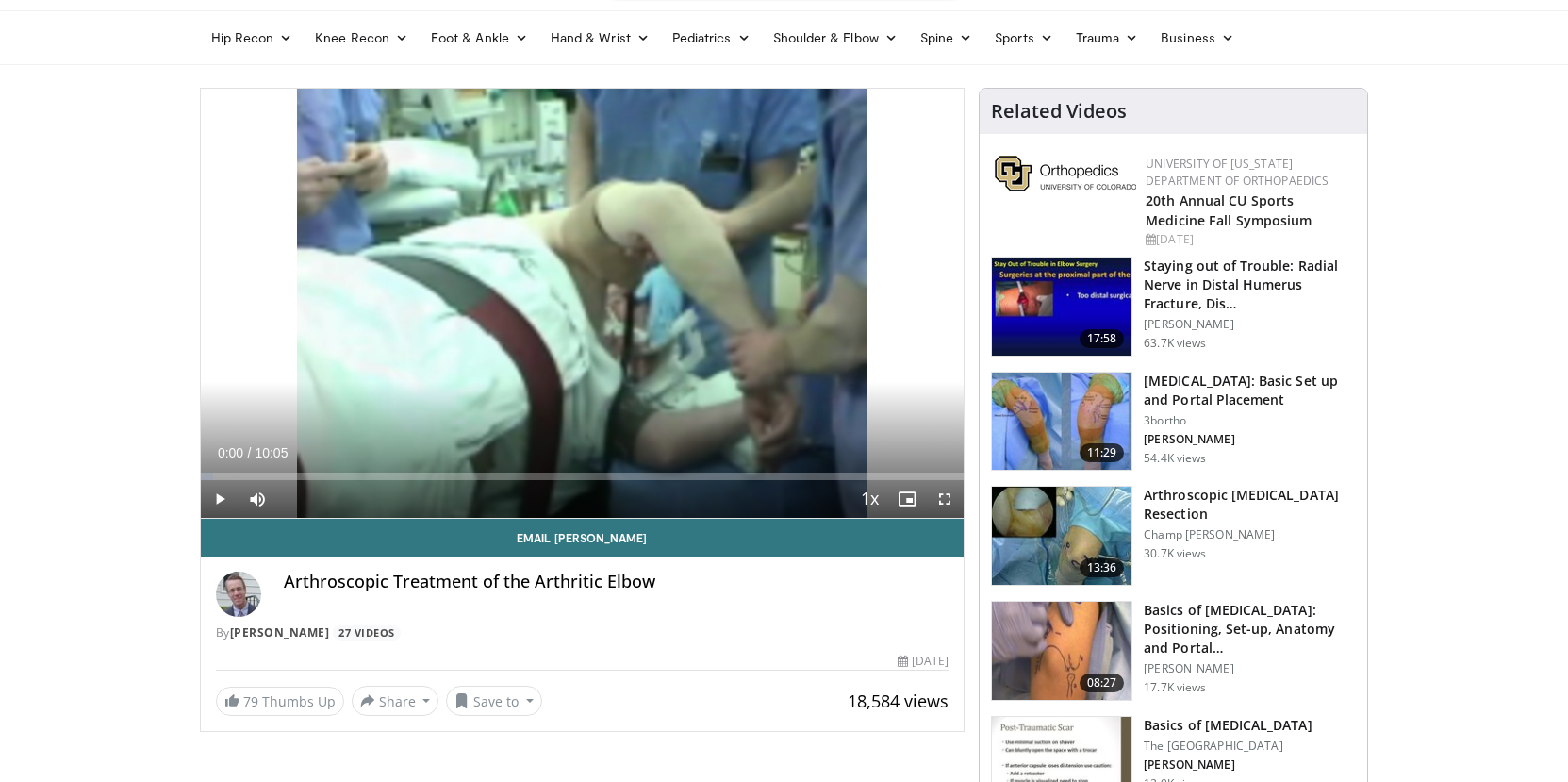
click at [219, 500] on span "Video Player" at bounding box center [220, 499] width 38 height 38
click at [942, 500] on span "Video Player" at bounding box center [945, 499] width 38 height 38
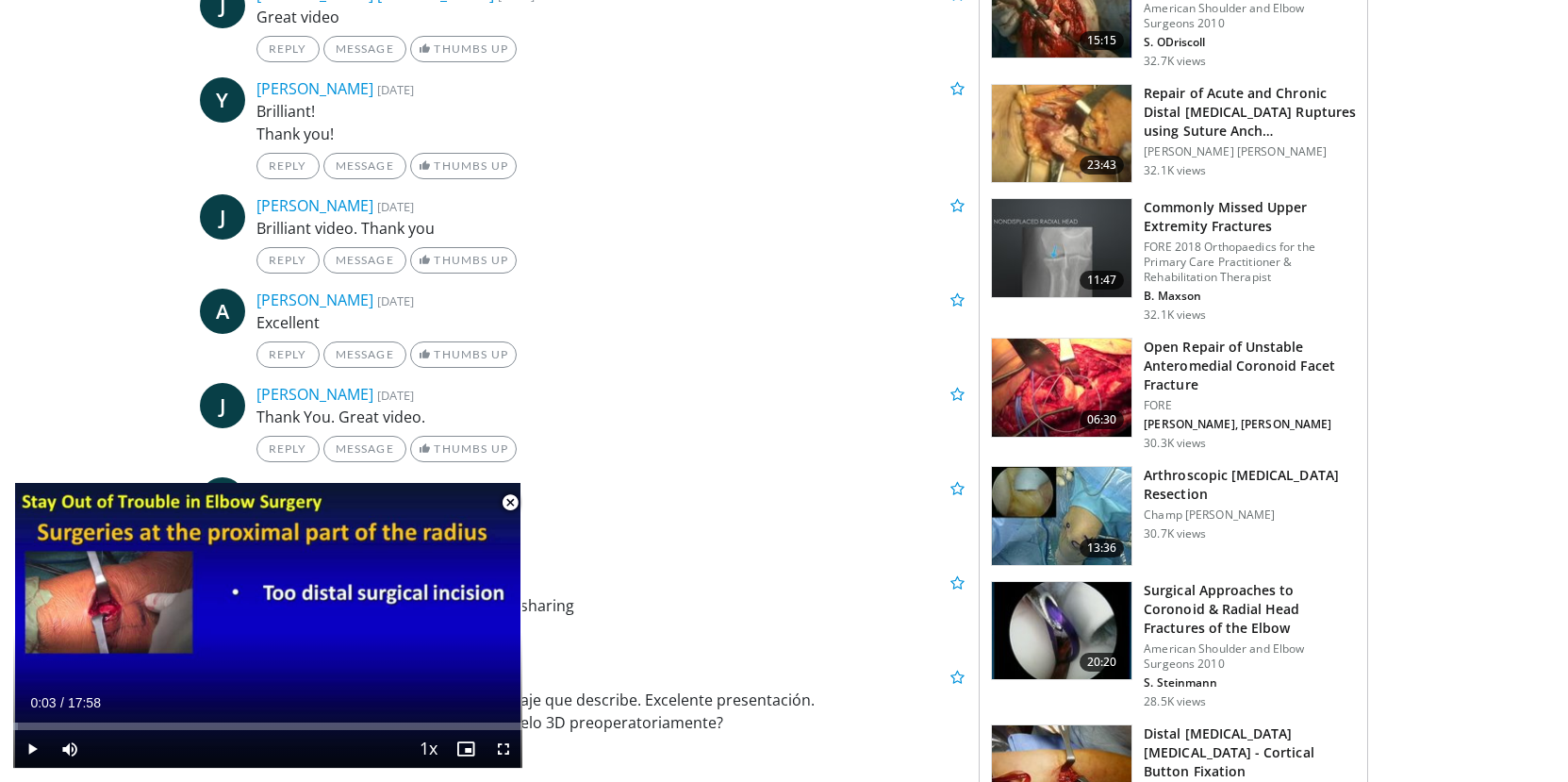
scroll to position [1432, 0]
